Goal: Use online tool/utility: Utilize a website feature to perform a specific function

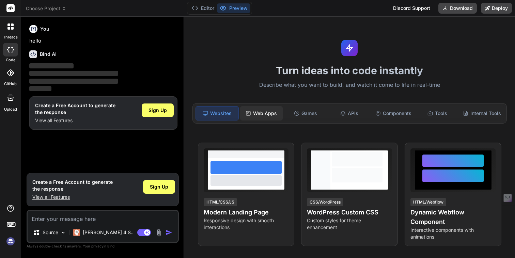
click at [266, 115] on div "Web Apps" at bounding box center [261, 113] width 43 height 14
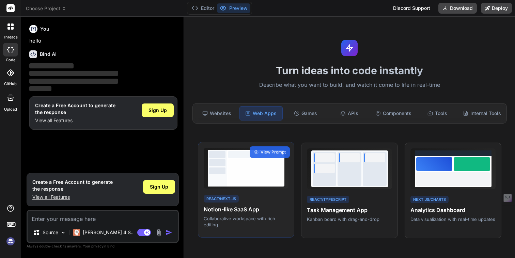
click at [260, 168] on div at bounding box center [255, 172] width 55 height 24
click at [270, 150] on span "View Prompt" at bounding box center [273, 152] width 25 height 6
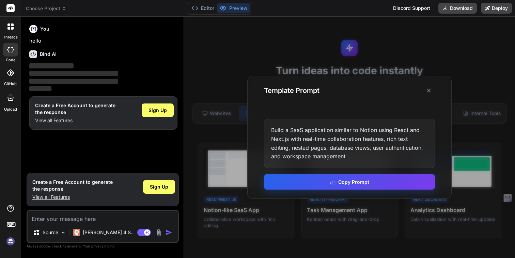
click at [324, 184] on button "Copy Prompt" at bounding box center [349, 182] width 171 height 15
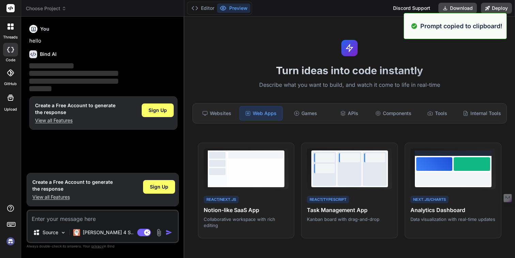
click at [228, 10] on button "Preview" at bounding box center [233, 8] width 33 height 10
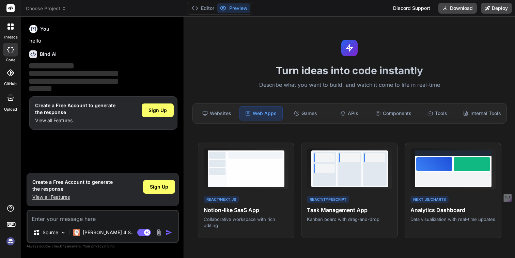
click at [9, 8] on rect at bounding box center [10, 8] width 8 height 8
click at [12, 24] on icon at bounding box center [11, 27] width 6 height 6
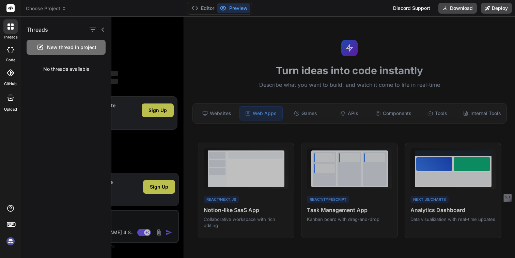
click at [65, 54] on div "New thread in project" at bounding box center [66, 47] width 79 height 15
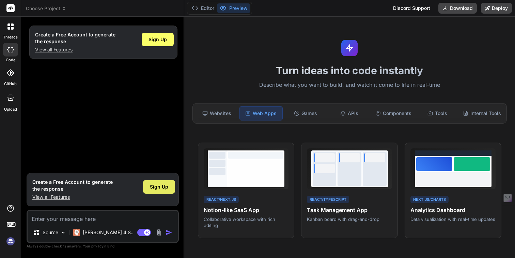
click at [148, 184] on div "Sign Up" at bounding box center [159, 187] width 32 height 14
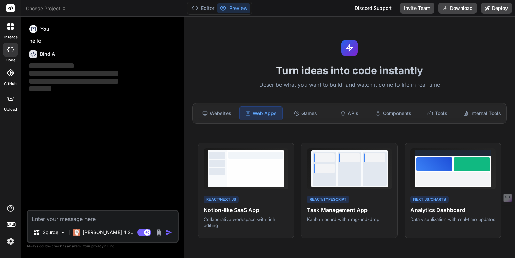
click at [103, 221] on textarea at bounding box center [103, 217] width 150 height 12
type textarea "x"
paste textarea "Build a SaaS application similar to Notion using React and Next.js with real-ti…"
type textarea "Build a SaaS application similar to Notion using React and Next.js with real-ti…"
type textarea "x"
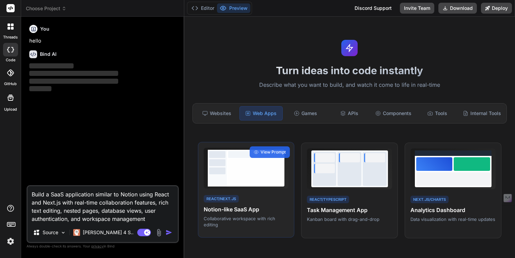
type textarea "Build a SaaS application similar to Notion using React and Next.js with real-ti…"
click at [231, 179] on div at bounding box center [255, 172] width 55 height 24
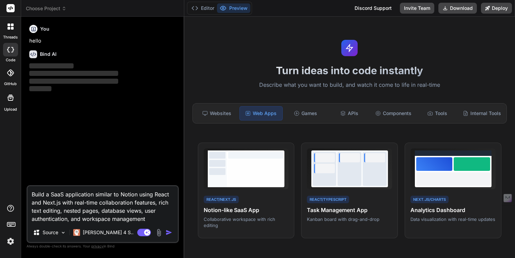
click at [11, 23] on div at bounding box center [10, 26] width 14 height 14
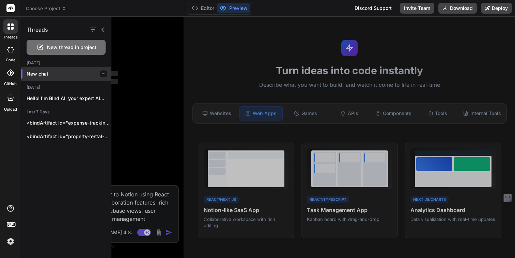
click at [45, 72] on p "New chat" at bounding box center [69, 74] width 85 height 7
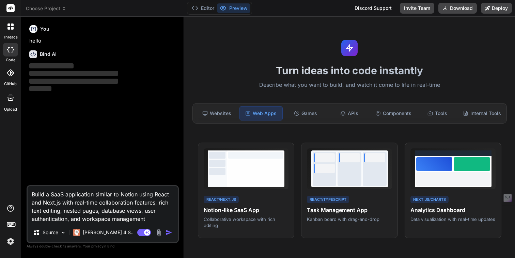
click at [5, 33] on div at bounding box center [10, 26] width 14 height 14
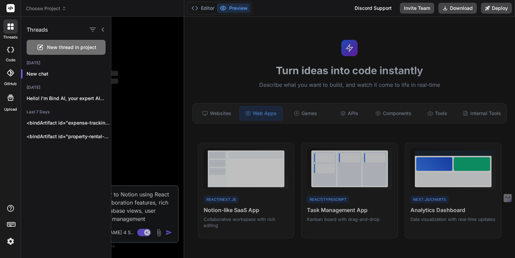
click at [55, 46] on span "New thread in project" at bounding box center [71, 47] width 49 height 7
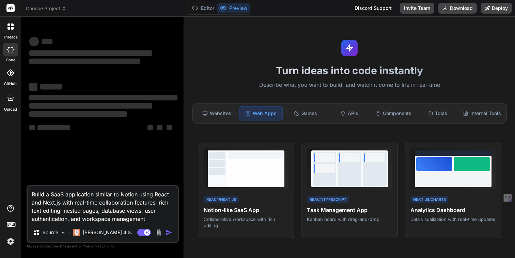
click at [46, 11] on span "Choose Project" at bounding box center [46, 8] width 41 height 7
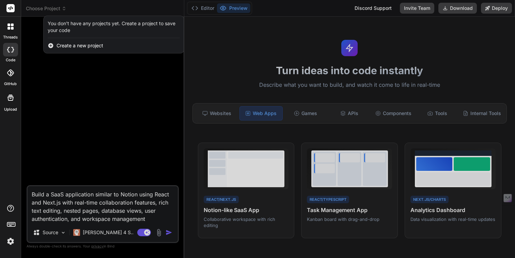
click at [48, 10] on div at bounding box center [257, 129] width 515 height 258
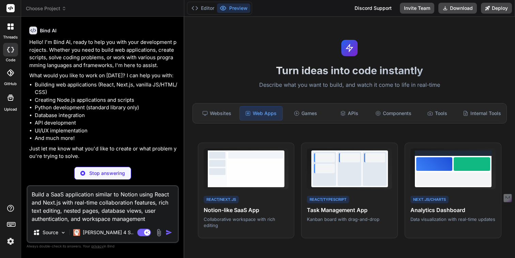
scroll to position [0, 0]
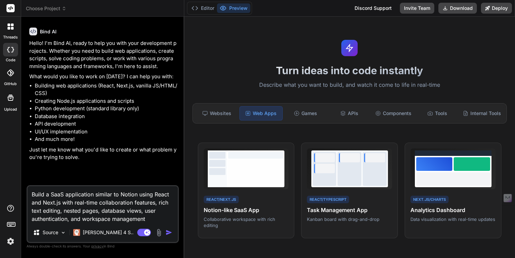
click at [150, 215] on textarea "Build a SaaS application similar to Notion using React and Next.js with real-ti…" at bounding box center [103, 204] width 150 height 37
type textarea "x"
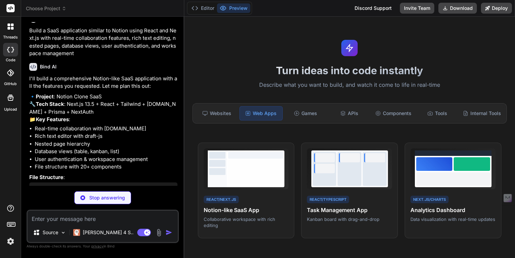
scroll to position [151, 0]
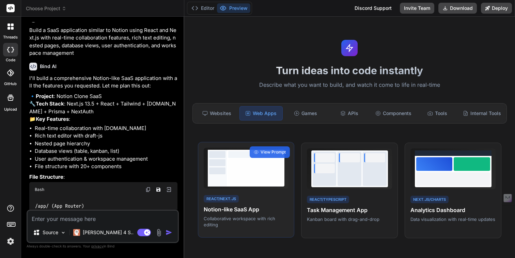
type textarea "x"
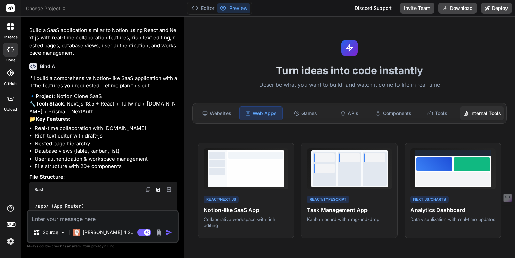
click at [477, 116] on div "Internal Tools" at bounding box center [483, 113] width 44 height 14
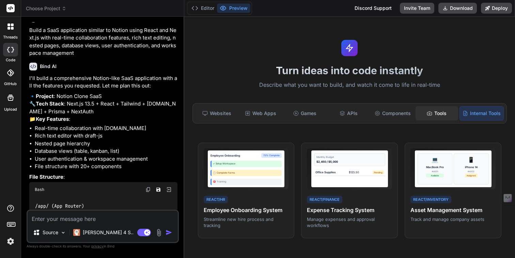
click at [425, 114] on div "Tools" at bounding box center [437, 113] width 43 height 14
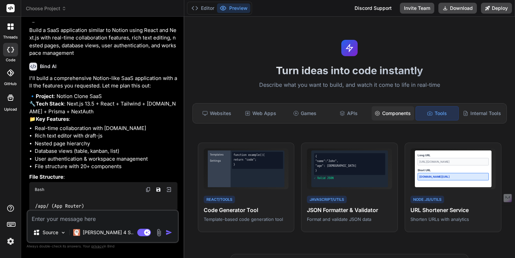
click at [408, 115] on div "Components" at bounding box center [393, 113] width 43 height 14
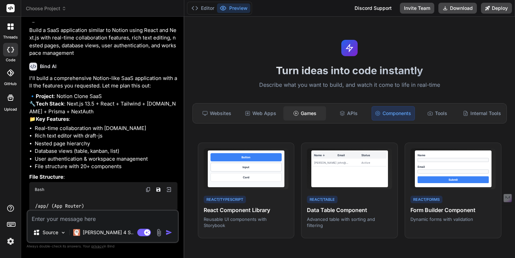
click at [311, 112] on div "Games" at bounding box center [305, 113] width 43 height 14
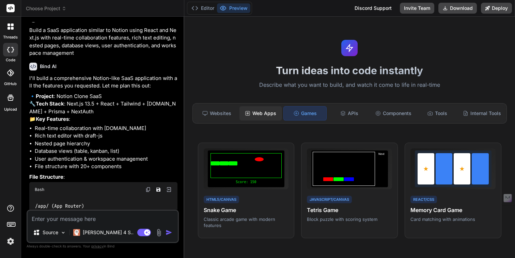
click at [265, 115] on div "Web Apps" at bounding box center [261, 113] width 43 height 14
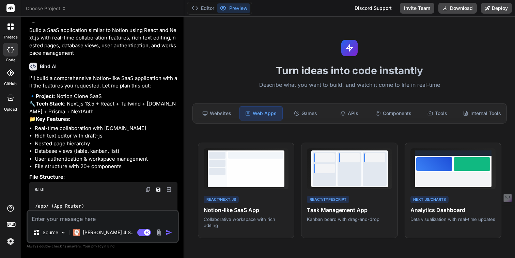
scroll to position [241, 0]
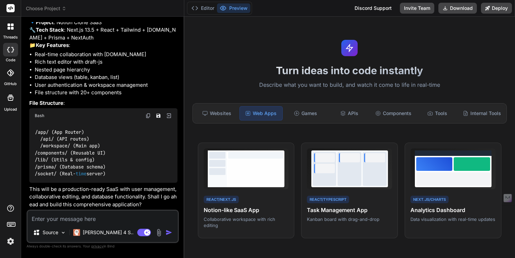
click at [112, 222] on textarea at bounding box center [103, 217] width 150 height 12
type textarea "y"
type textarea "x"
type textarea "ye"
type textarea "x"
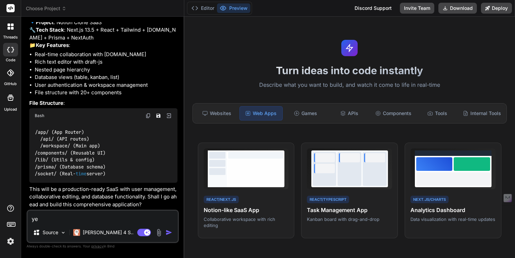
type textarea "yes"
type textarea "x"
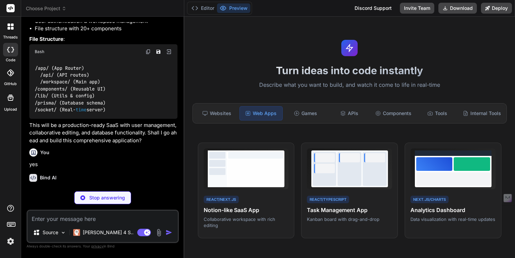
scroll to position [312, 0]
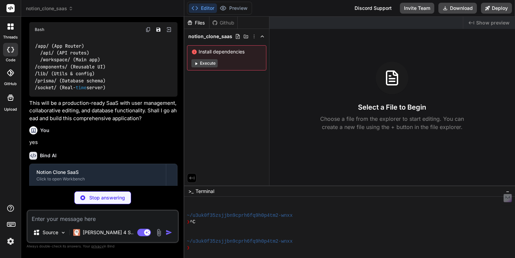
click at [199, 60] on button "Execute" at bounding box center [205, 63] width 26 height 8
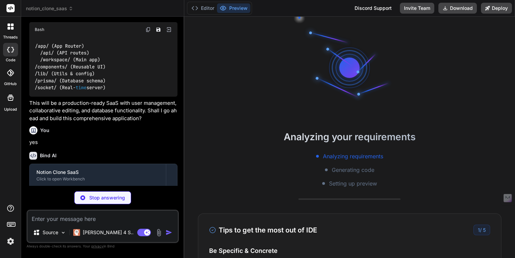
scroll to position [58, 0]
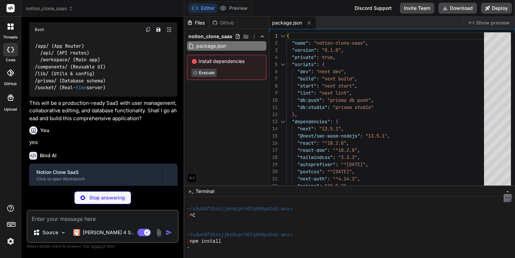
type textarea "x"
type textarea "module.exports = nextConfig"
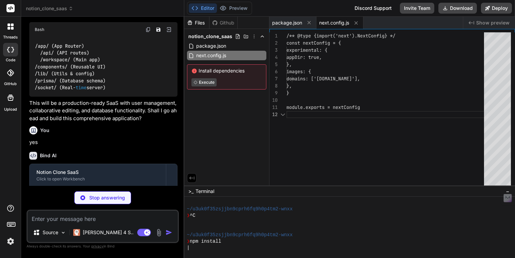
scroll to position [7, 0]
type textarea "x"
type textarea "900: '#171717', }, }, }, }, plugins: [], }"
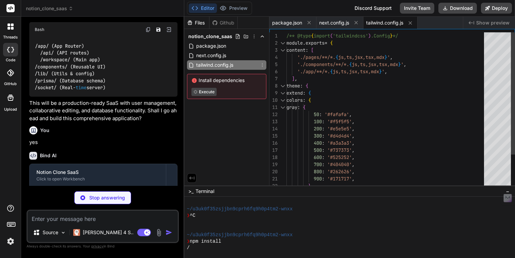
type textarea "x"
type textarea "module.exports = { plugins: { tailwindcss: {}, autoprefixer: {}, }, }"
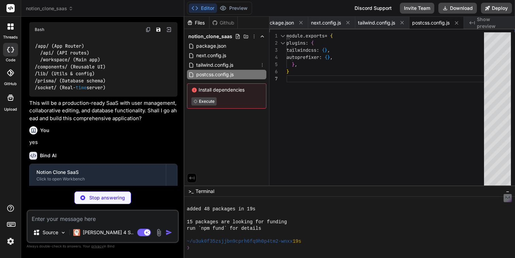
scroll to position [104, 0]
type textarea "x"
type textarea ""baseUrl": ".", "paths": { "@/*": ["./*"] } }, "include": ["next-env.d.ts", "**…"
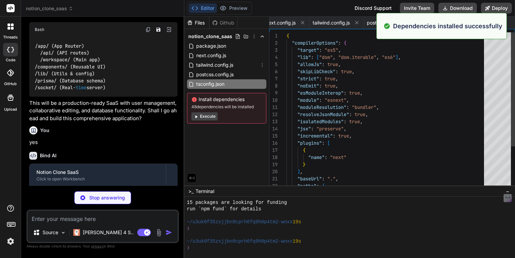
scroll to position [123, 0]
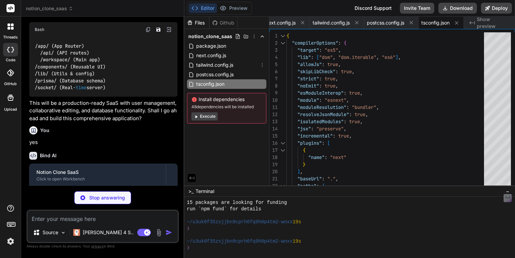
type textarea "x"
type textarea "updatedAt DateTime @updatedAt @@index([pageId]) }"
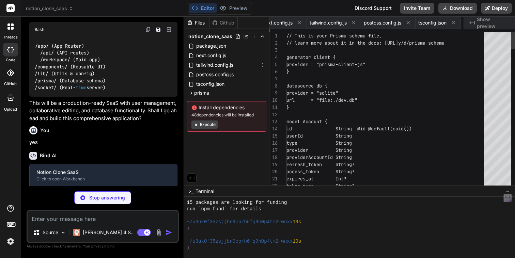
scroll to position [35, 0]
type textarea "x"
type textarea "const handler = NextAuth(authOptions) export { handler as GET, handler as POST }"
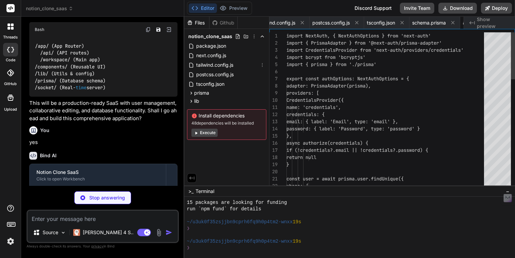
scroll to position [21, 0]
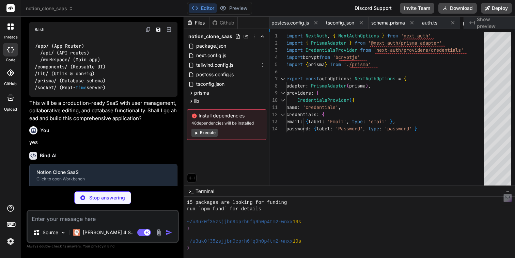
type textarea "x"
type textarea "}) if (process.env.NODE_ENV !== 'production') globalForPrisma.prisma = prisma"
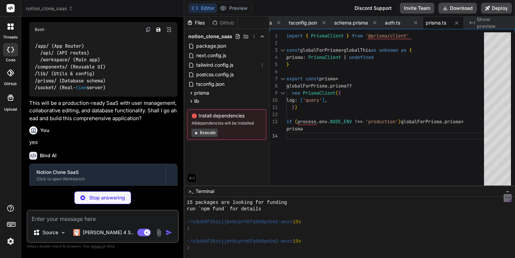
type textarea "x"
type textarea "day: 'numeric', year: 'numeric', }).format(new Date(date)) }"
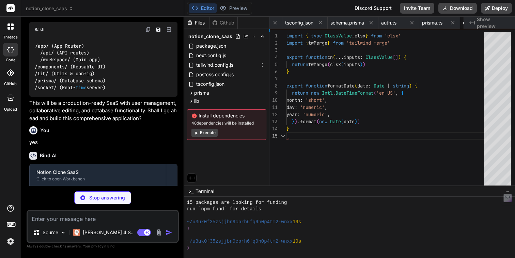
scroll to position [0, 231]
type textarea "x"
type textarea "} export const config = { api: { bodyParser: false, }, }"
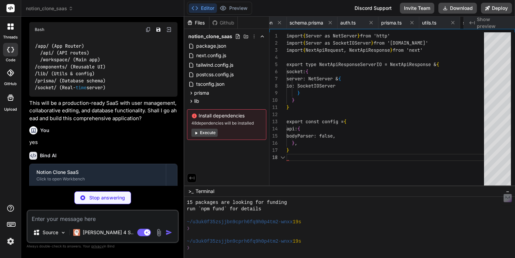
scroll to position [50, 0]
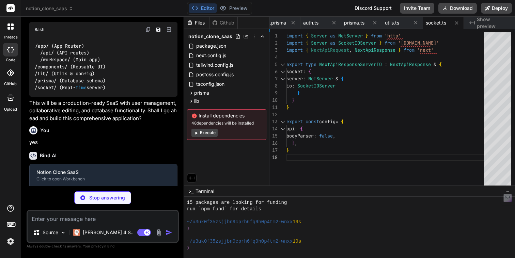
click at [203, 134] on button "Execute" at bounding box center [205, 133] width 26 height 8
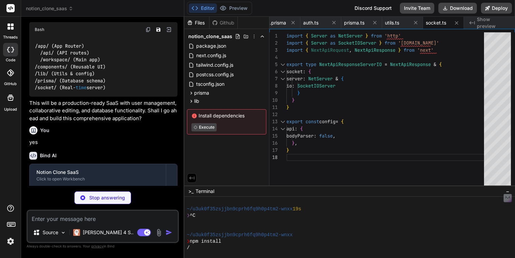
scroll to position [451, 0]
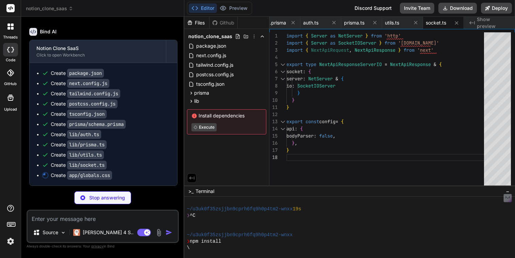
type textarea "x"
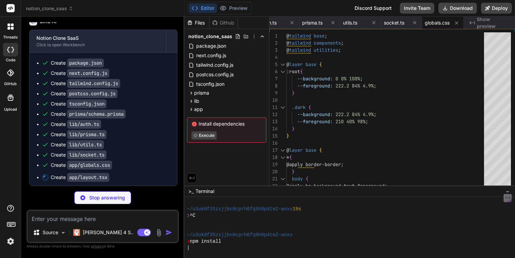
scroll to position [461, 0]
type textarea "x"
type textarea "<Providers>{children}</Providers> </body> </html> ) }"
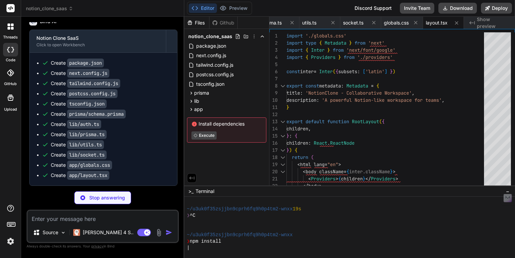
type textarea "x"
type textarea "'use client' import { SessionProvider } from 'next-auth/react' export function …"
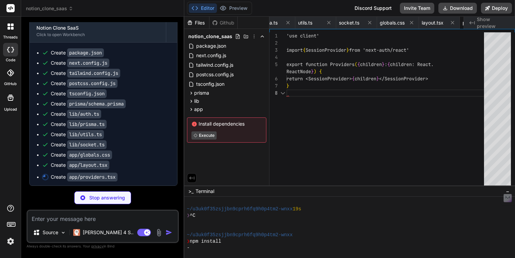
scroll to position [57, 0]
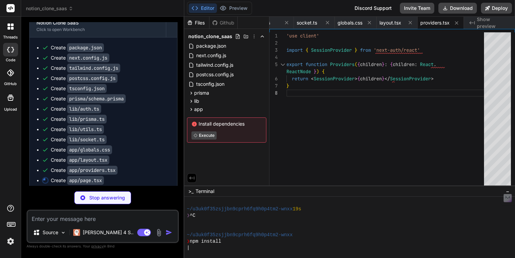
type textarea "x"
type textarea ") }"
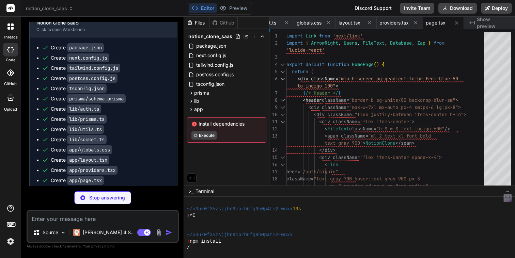
scroll to position [14, 0]
type textarea "x"
type textarea "</form> </div> </div> ) }"
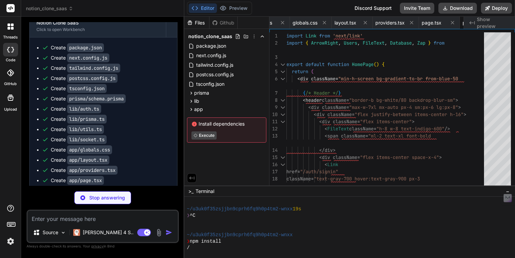
scroll to position [0, 483]
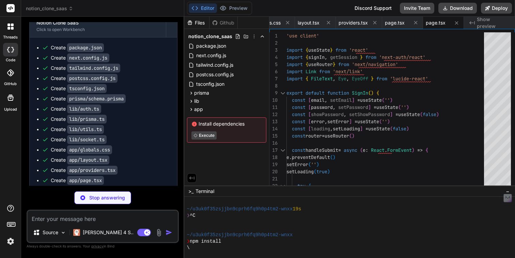
type textarea "x"
type textarea "</div> </div> ) }"
type textarea "x"
type textarea "}"
type textarea "x"
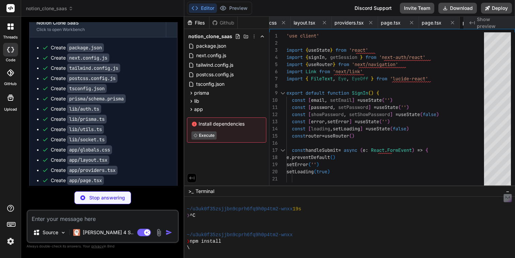
type textarea "export { GET, POST } from '@/lib/auth'"
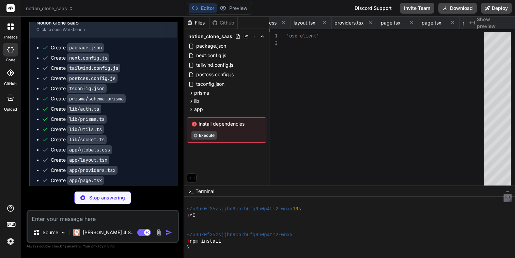
type textarea "x"
type textarea "redirect('/auth/signin') } return ( <WorkspaceLayout> <Dashboard /> </Workspace…"
type textarea "x"
type textarea "}"
type textarea "x"
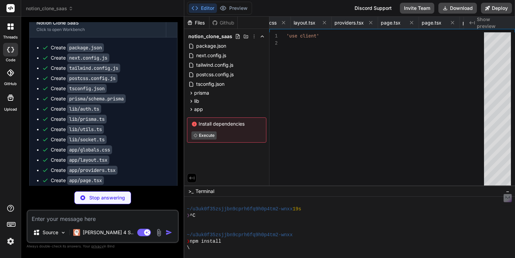
type textarea "</WorkspaceLayout> ) }"
type textarea "x"
type textarea "focus:outline-none"> {children} </main> </div> </div> ) }"
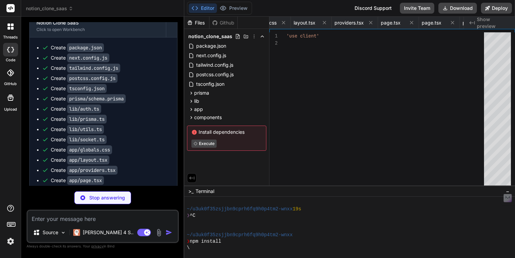
type textarea "x"
type textarea "<LogOut className="mr-3 h-5 w-5" /> Sign out </button> </div> </div> </div> ) }"
type textarea "x"
type textarea "</div> </div> </div> ) }"
type textarea "x"
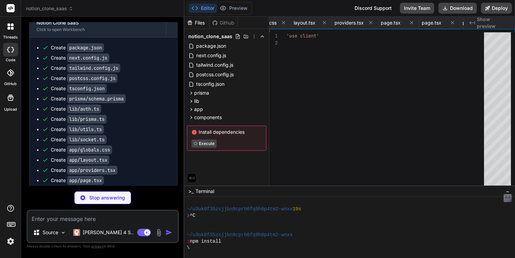
type textarea "</div> </li> ))} </ul> </div> )} </div> ) }"
type textarea "x"
type textarea "content={content} onChange={setContent} placeholder="Start writing..." /> </div…"
type textarea "x"
type textarea ") }"
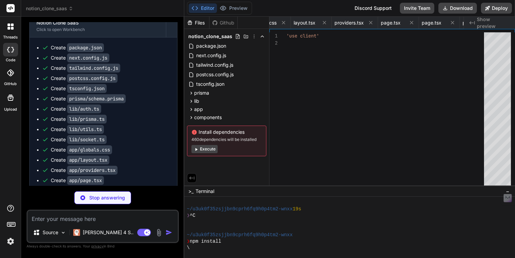
type textarea "x"
type textarea "return NextResponse.json(workspace) } catch (error) { console.error('Error crea…"
type textarea "x"
type textarea "}"
type textarea "x"
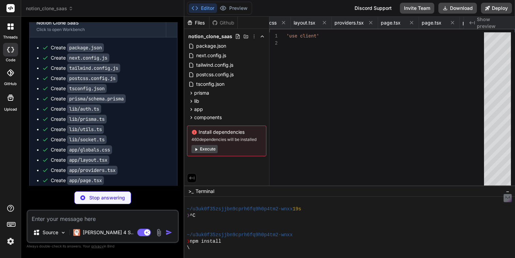
type textarea "return NextResponse.json({ error: 'Internal server error' }, { status: 500 }) }…"
type textarea "x"
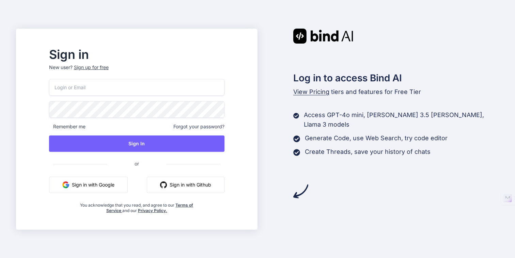
click at [120, 185] on button "Sign in with Google" at bounding box center [88, 185] width 79 height 16
